Goal: Contribute content

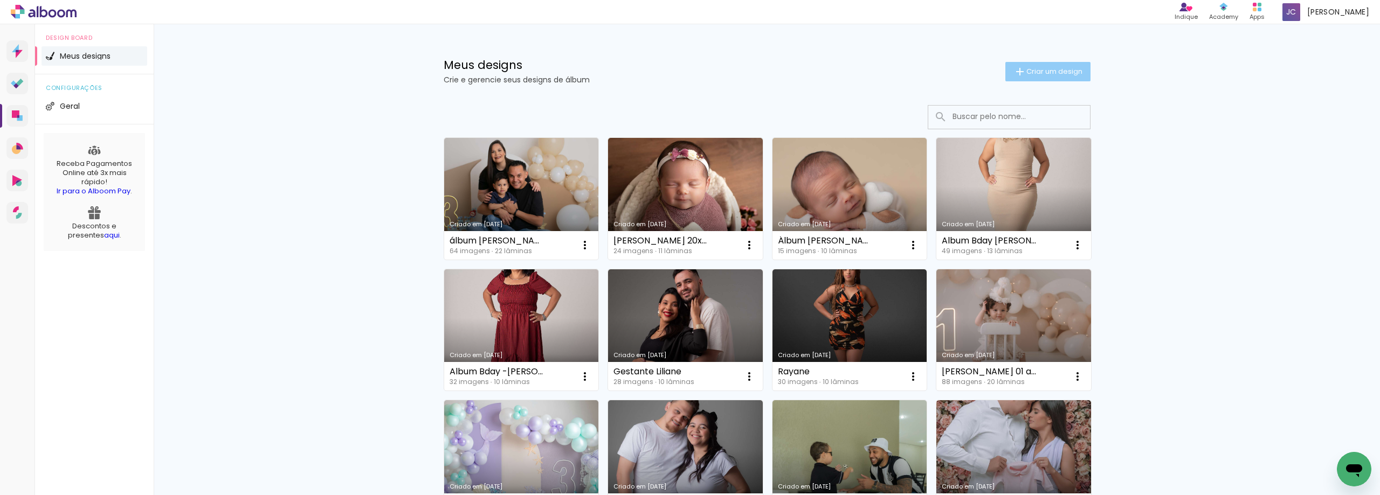
click at [1026, 74] on span "Criar um design" at bounding box center [1054, 71] width 56 height 7
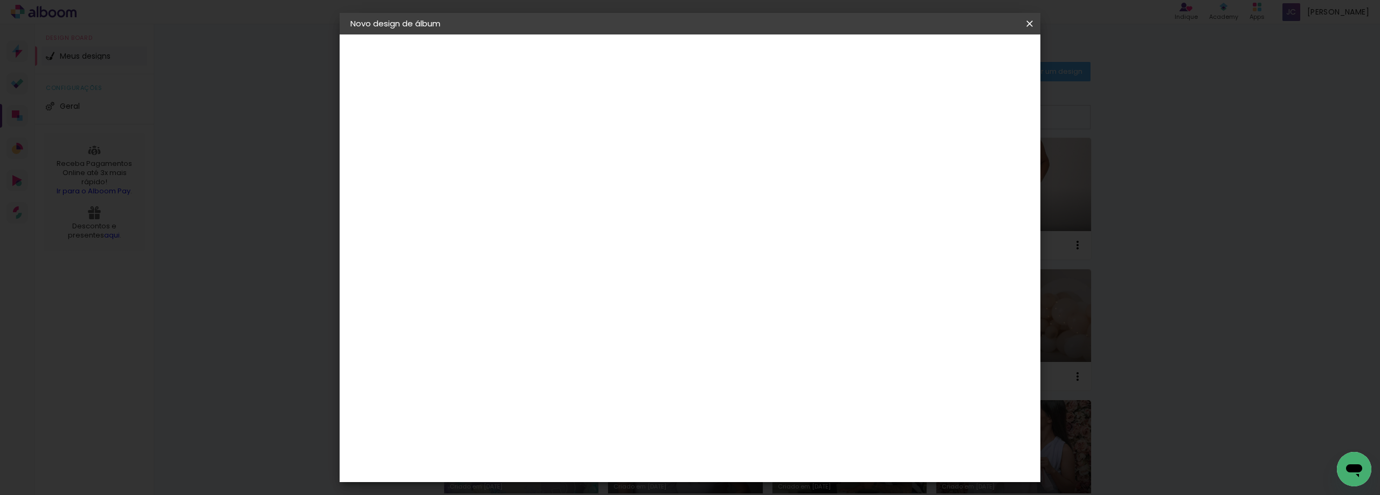
click at [527, 142] on input at bounding box center [527, 144] width 0 height 17
click at [527, 147] on input "Album Loanny kids" at bounding box center [527, 144] width 0 height 17
type input "Album Loanny(jay) kids"
type paper-input "Album Loanny(jay) kids"
click at [527, 145] on input "Album Loanny(jay) kids" at bounding box center [527, 144] width 0 height 17
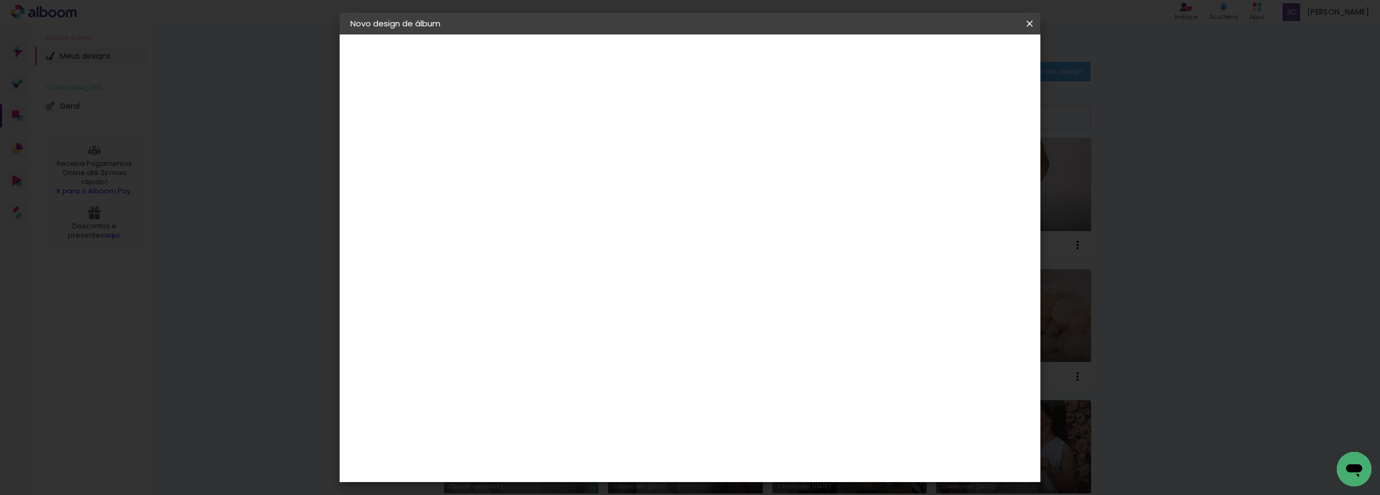
type input "Album Loanny([PERSON_NAME]) kids"
type paper-input "Album Loanny([PERSON_NAME]) kids"
click at [0, 0] on slot "Avançar" at bounding box center [0, 0] width 0 height 0
click at [557, 358] on div "AlfaFotoBook" at bounding box center [548, 361] width 57 height 9
click at [0, 0] on slot "Avançar" at bounding box center [0, 0] width 0 height 0
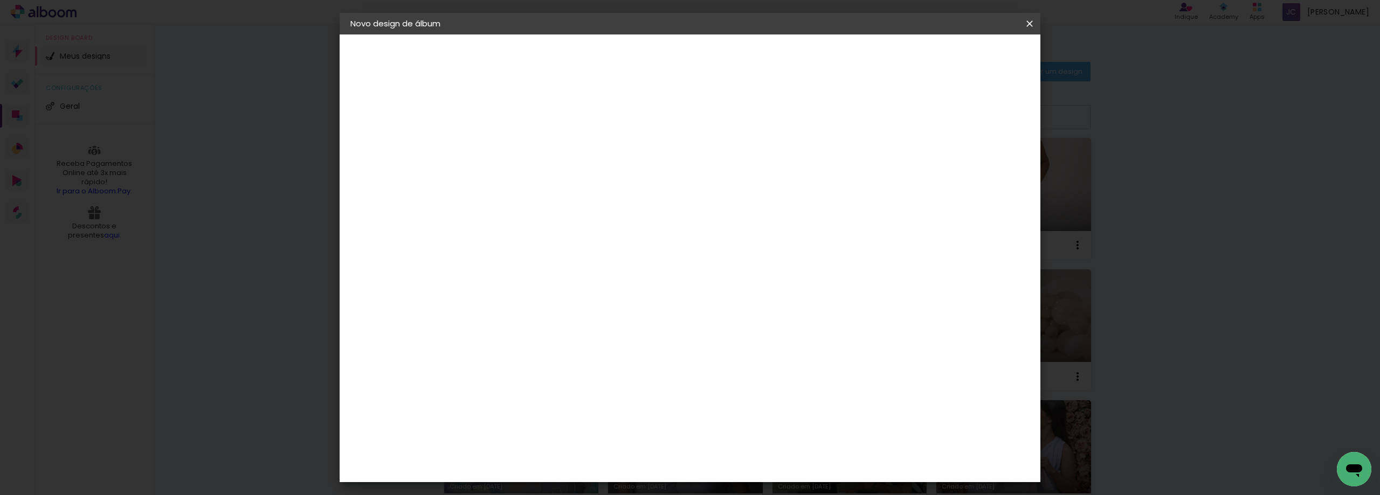
scroll to position [202, 0]
click at [639, 350] on span "25 × 25 cm" at bounding box center [619, 364] width 40 height 29
click at [0, 0] on slot "Avançar" at bounding box center [0, 0] width 0 height 0
click at [962, 56] on span "Iniciar design" at bounding box center [937, 57] width 49 height 8
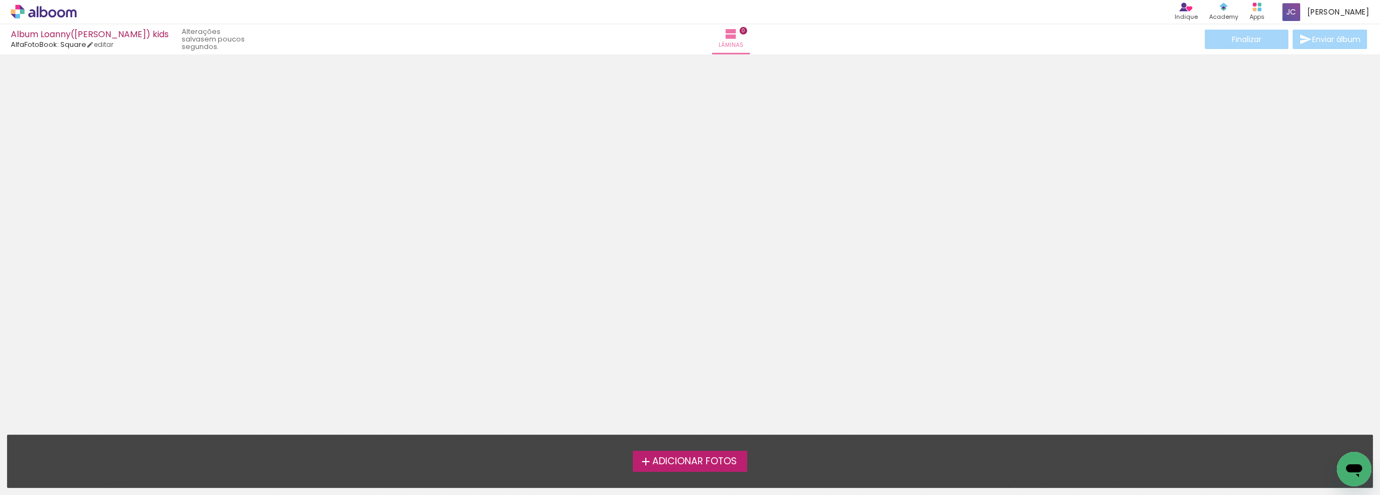
click at [679, 466] on span "Adicionar Fotos" at bounding box center [694, 462] width 85 height 10
click at [0, 0] on input "file" at bounding box center [0, 0] width 0 height 0
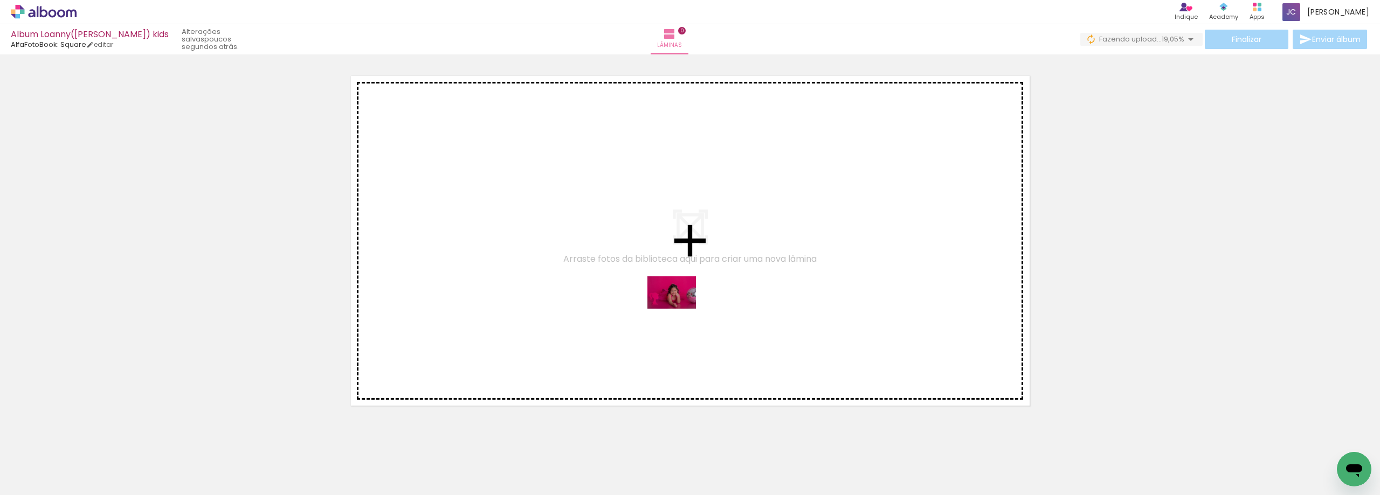
drag, startPoint x: 711, startPoint y: 469, endPoint x: 680, endPoint y: 309, distance: 163.1
click at [680, 309] on quentale-workspace at bounding box center [690, 247] width 1380 height 495
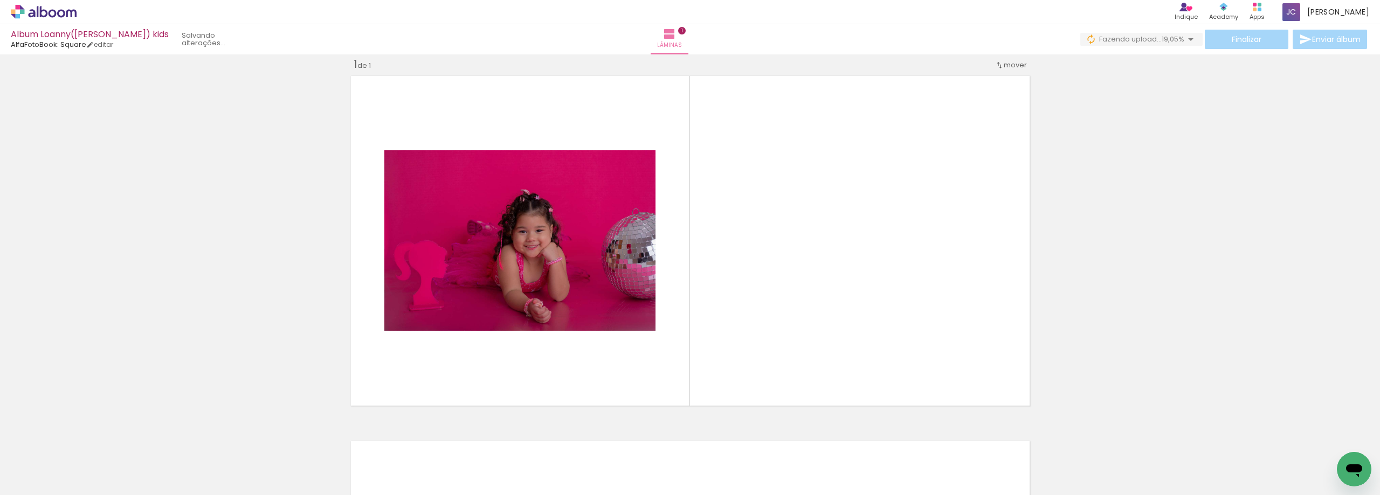
scroll to position [14, 0]
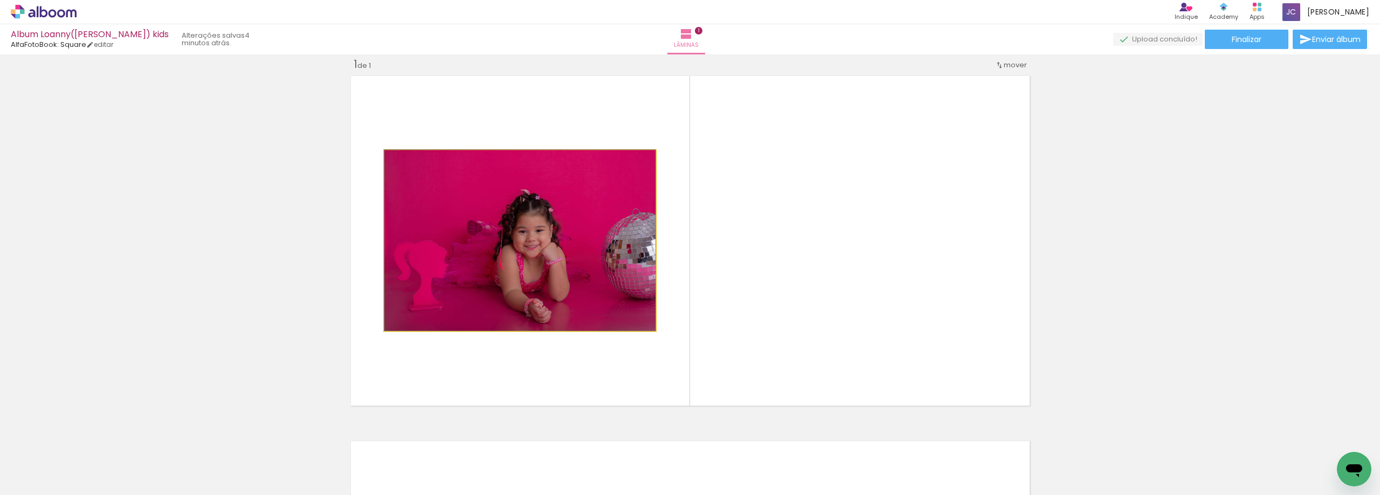
click at [473, 243] on quentale-photo at bounding box center [519, 240] width 271 height 181
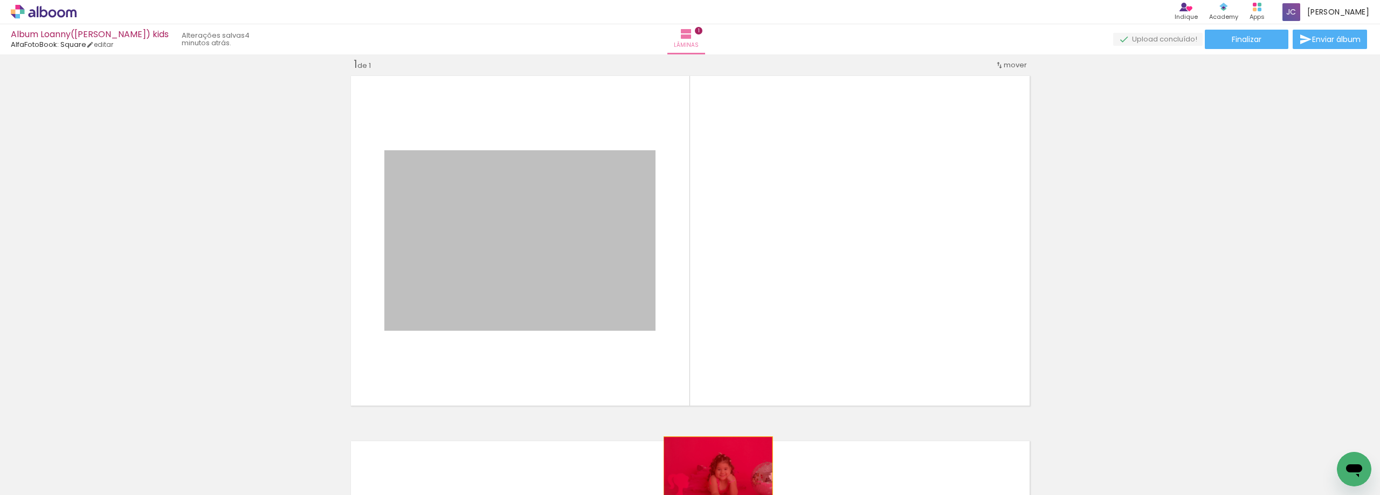
drag, startPoint x: 574, startPoint y: 272, endPoint x: 714, endPoint y: 473, distance: 244.9
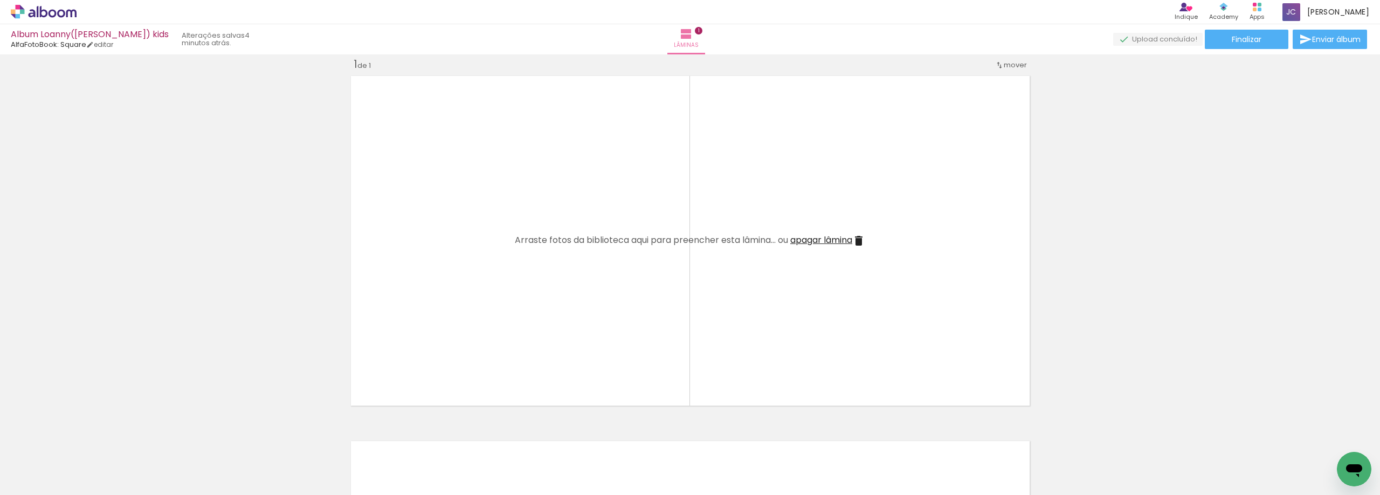
click at [36, 486] on span "Adicionar Fotos" at bounding box center [38, 481] width 32 height 12
click at [0, 0] on input "file" at bounding box center [0, 0] width 0 height 0
click at [38, 482] on span "Adicionar Fotos" at bounding box center [38, 481] width 32 height 12
click at [0, 0] on input "file" at bounding box center [0, 0] width 0 height 0
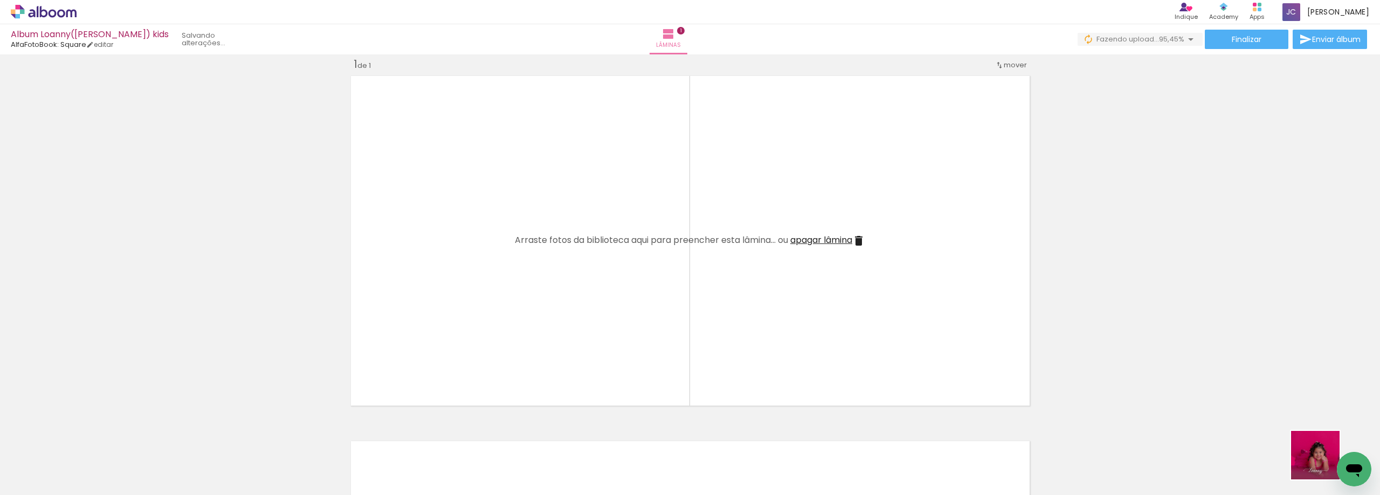
click at [1323, 463] on div at bounding box center [1335, 458] width 53 height 53
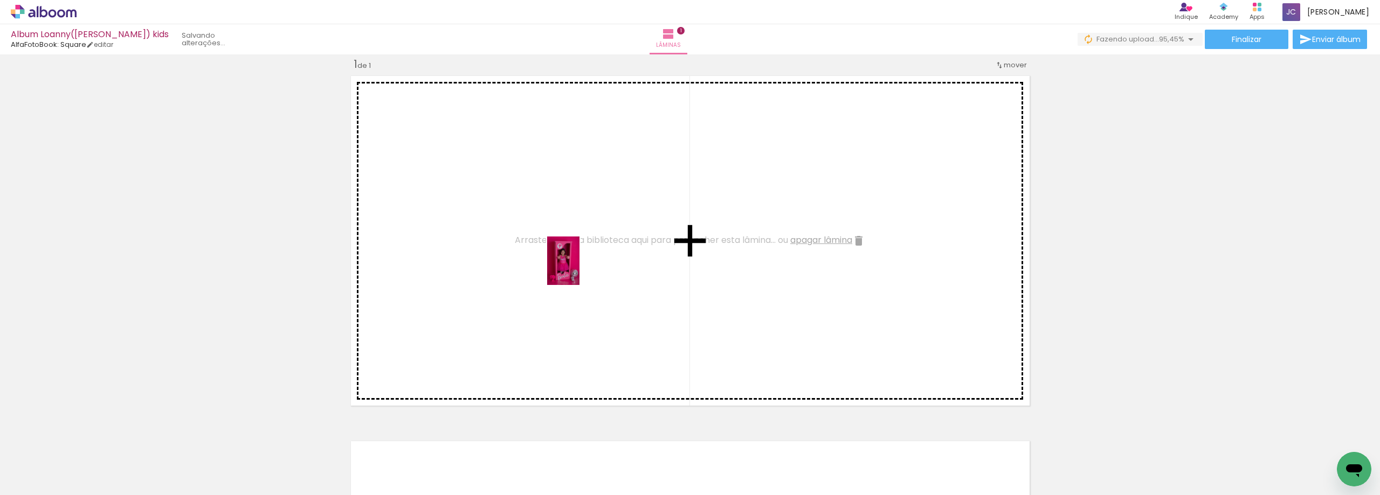
drag, startPoint x: 121, startPoint y: 455, endPoint x: 579, endPoint y: 269, distance: 494.4
click at [579, 269] on quentale-workspace at bounding box center [690, 247] width 1380 height 495
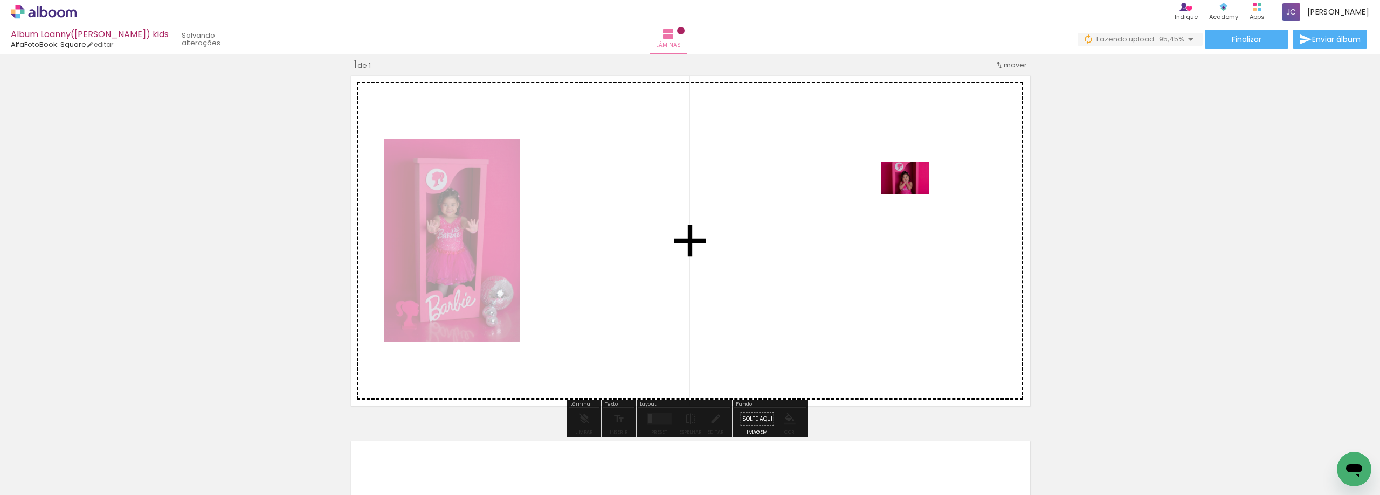
drag, startPoint x: 156, startPoint y: 451, endPoint x: 909, endPoint y: 195, distance: 795.0
click at [909, 195] on quentale-workspace at bounding box center [690, 247] width 1380 height 495
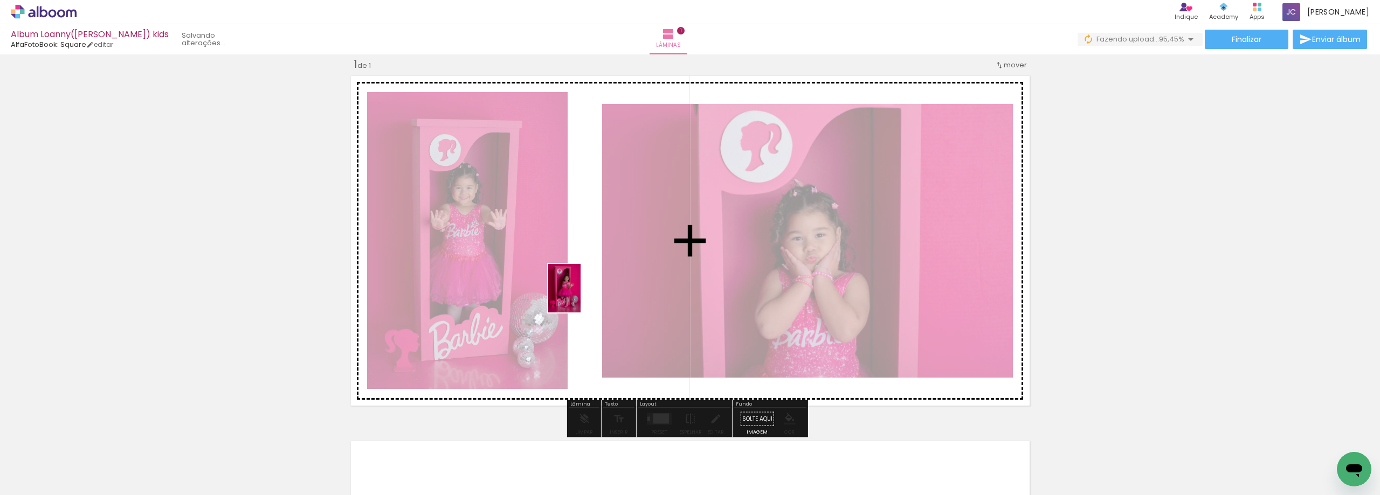
drag, startPoint x: 238, startPoint y: 470, endPoint x: 580, endPoint y: 296, distance: 384.2
click at [580, 296] on quentale-workspace at bounding box center [690, 247] width 1380 height 495
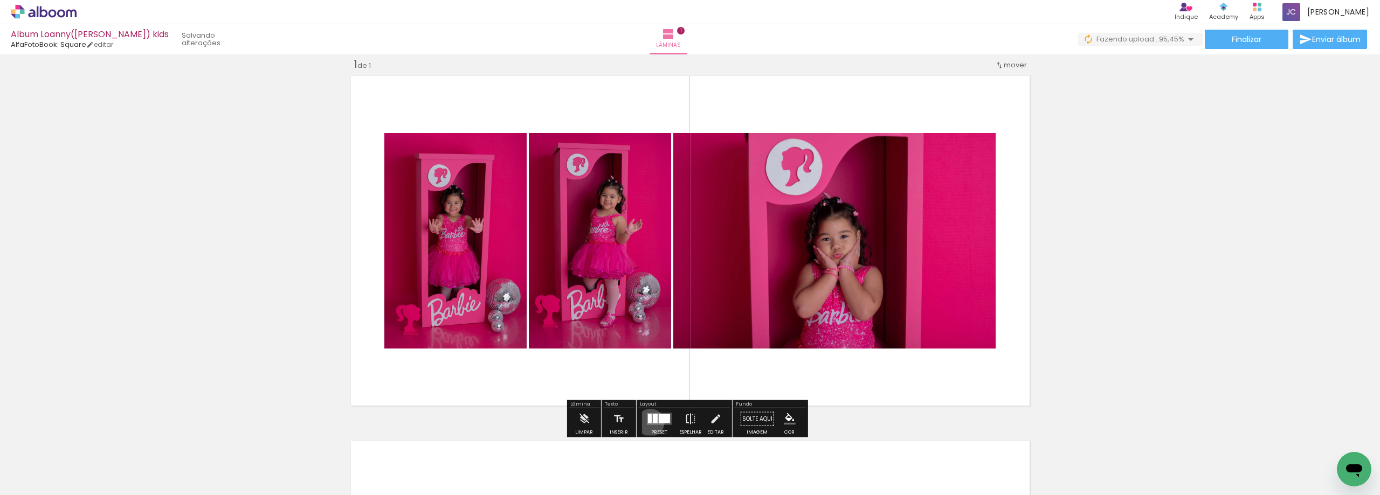
click at [648, 423] on div at bounding box center [650, 418] width 4 height 9
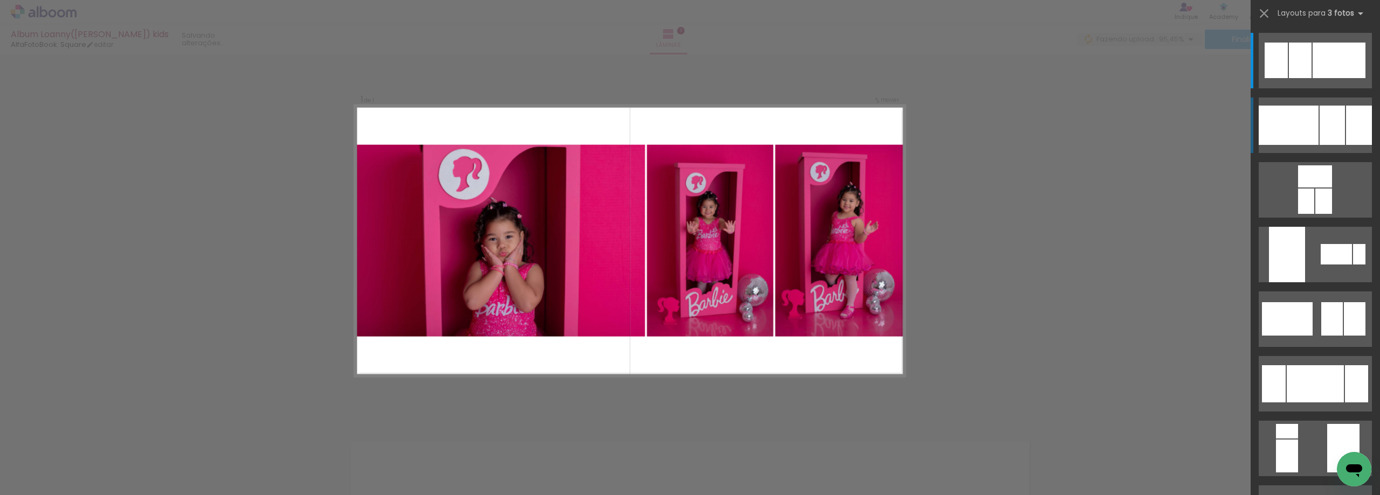
click at [1337, 124] on div at bounding box center [1331, 125] width 25 height 39
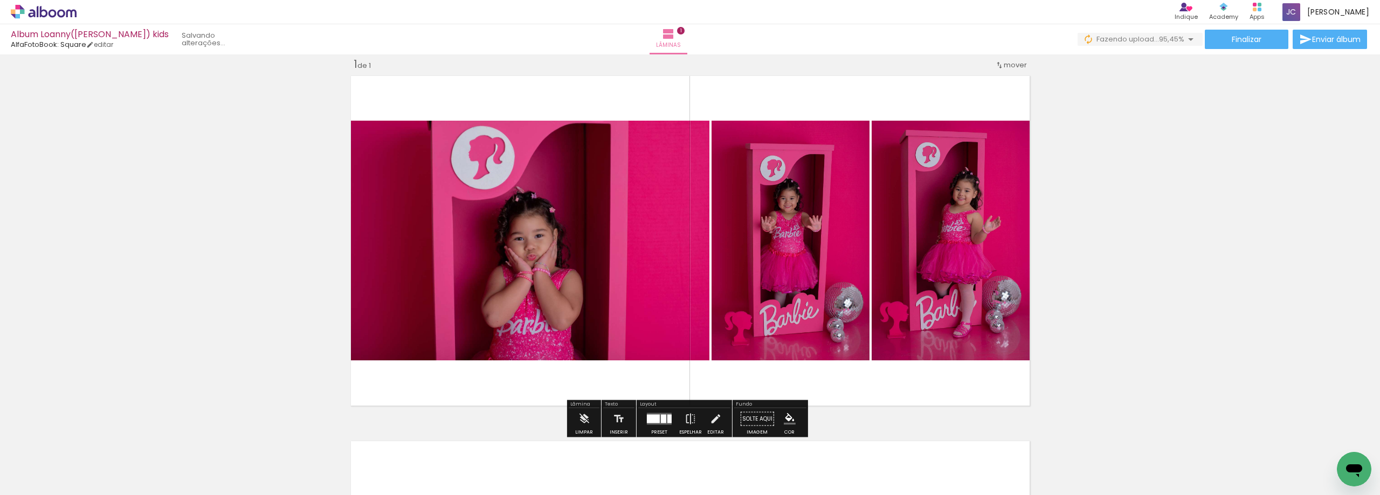
click at [647, 417] on div at bounding box center [653, 419] width 13 height 9
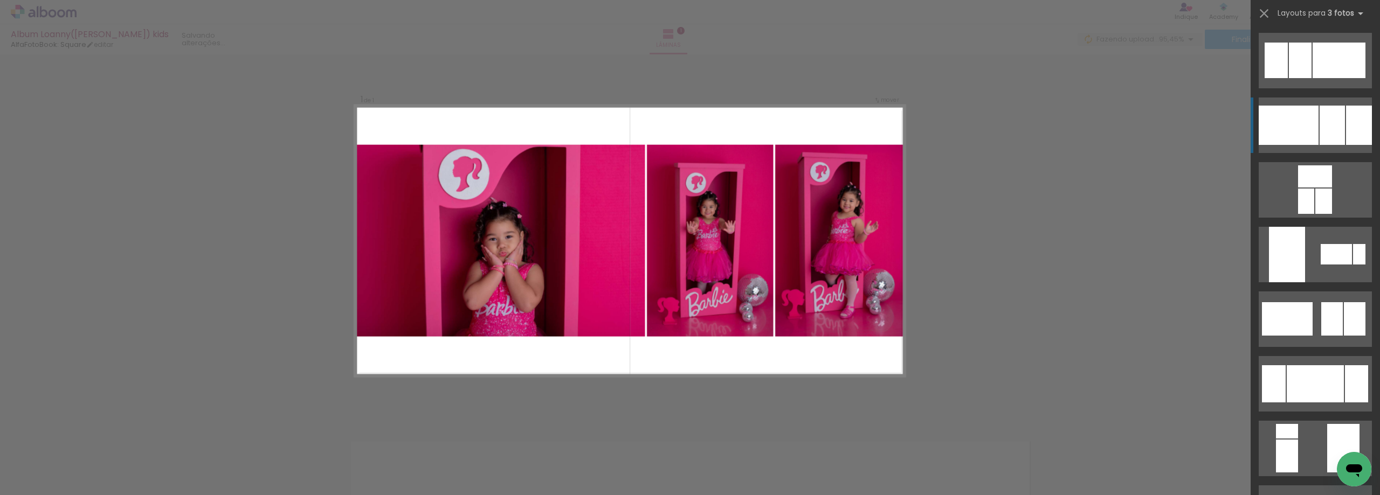
scroll to position [65, 0]
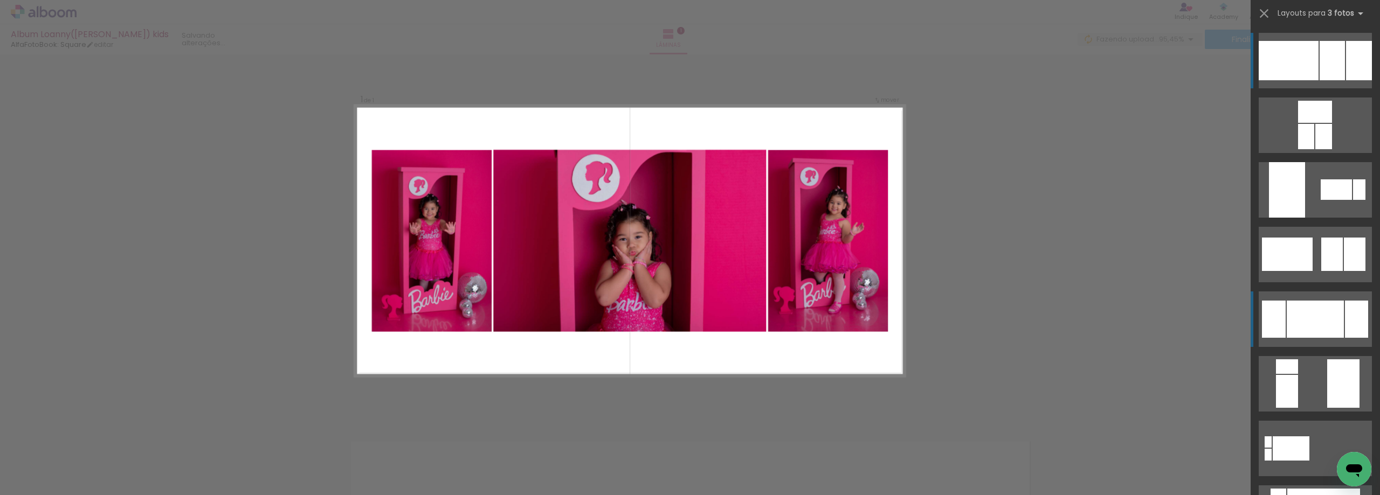
click at [1324, 315] on div at bounding box center [1314, 319] width 57 height 37
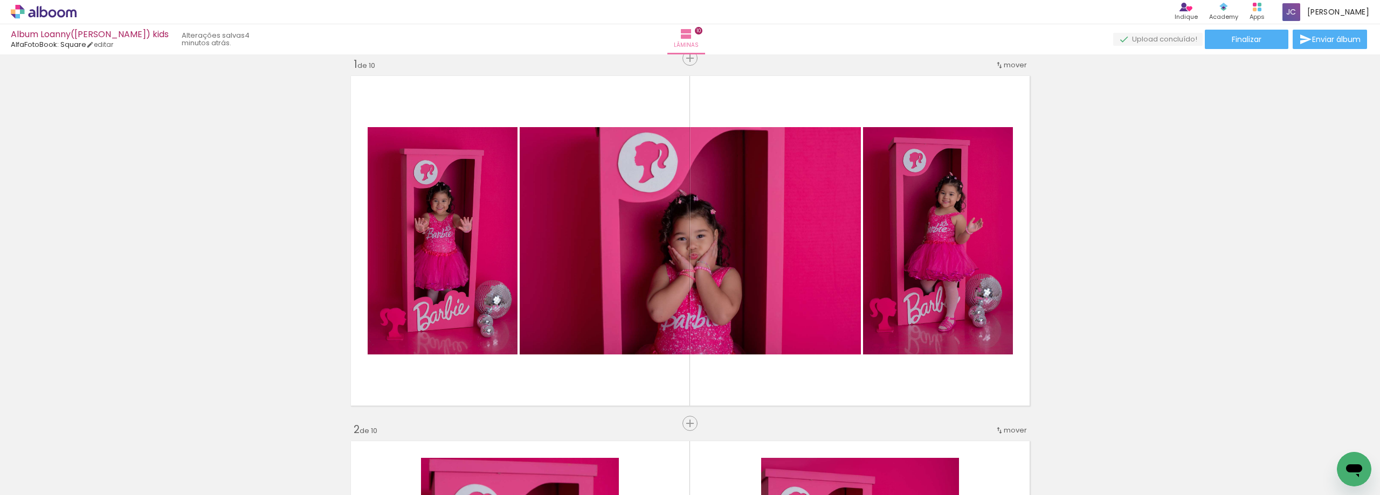
scroll to position [65, 0]
